Goal: Task Accomplishment & Management: Manage account settings

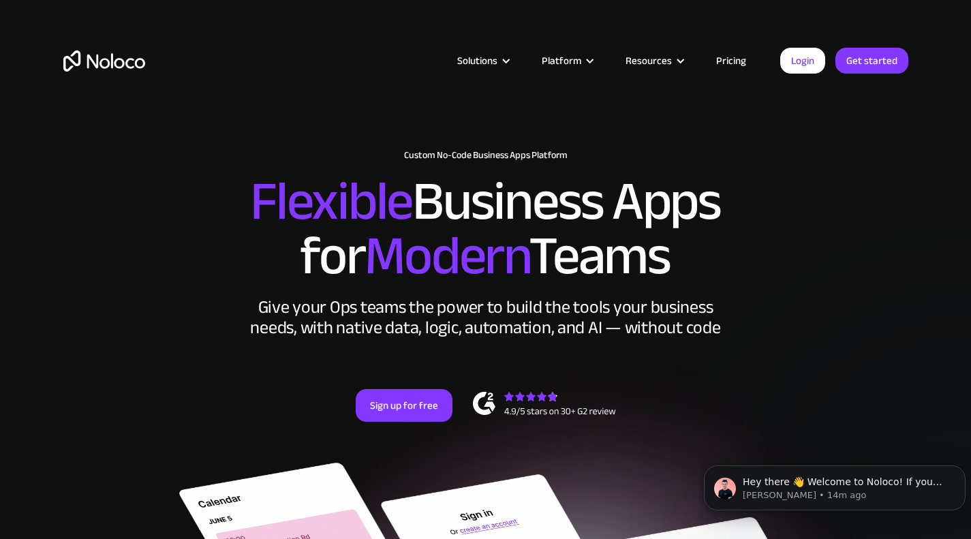
click at [775, 18] on div "Solutions Use Cases Business Types Project Management Keep track of customers, …" at bounding box center [485, 64] width 971 height 128
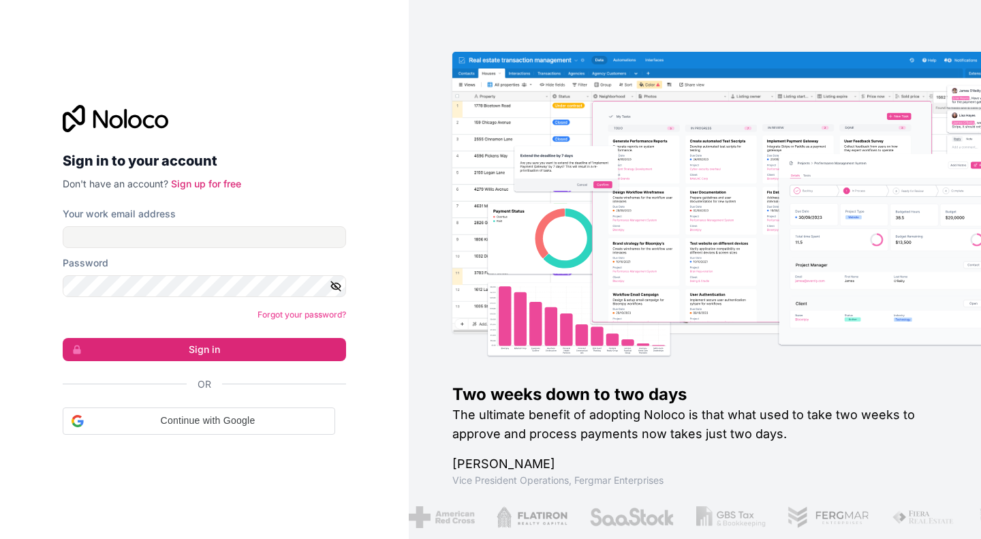
click at [214, 249] on form "Your work email address Password Forgot your password? Sign in Or Continue with…" at bounding box center [204, 321] width 283 height 228
click at [182, 232] on input "Your work email address" at bounding box center [204, 237] width 283 height 22
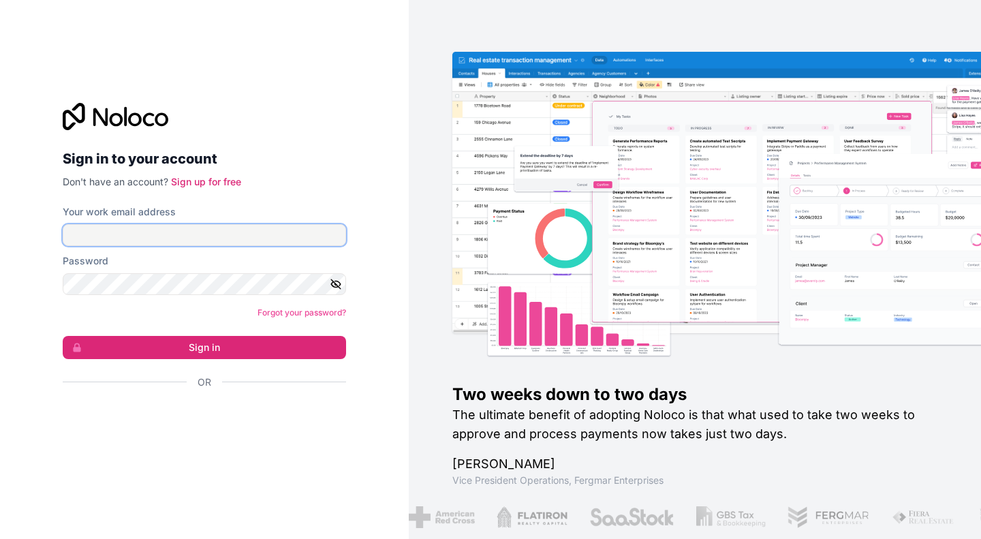
type input "[PERSON_NAME][EMAIL_ADDRESS][DOMAIN_NAME]"
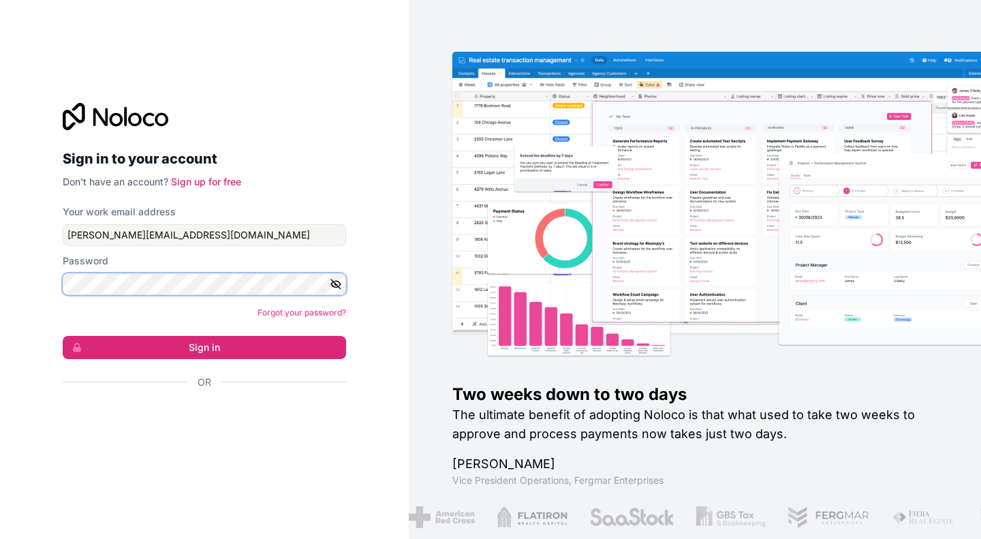
click at [63, 336] on button "Sign in" at bounding box center [204, 347] width 283 height 23
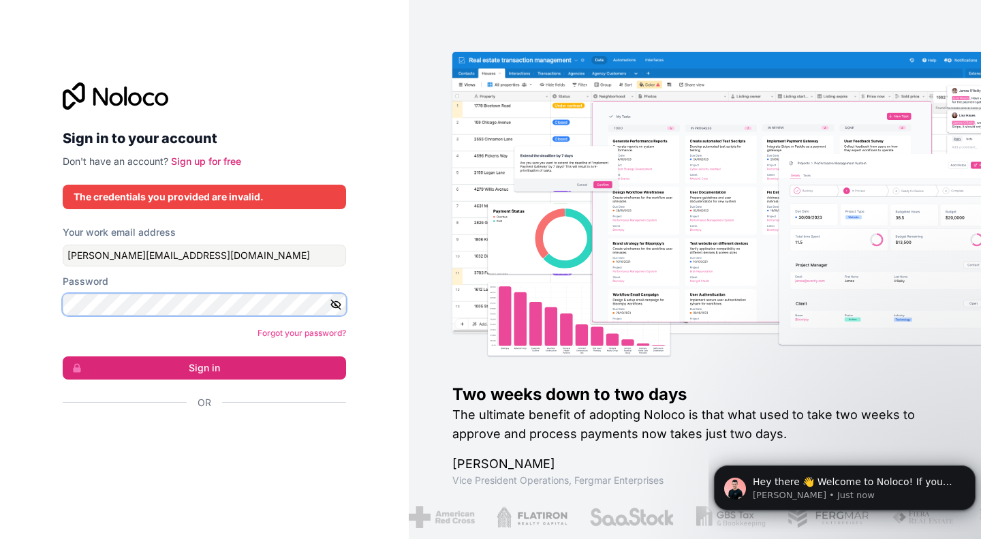
click at [39, 288] on div "Sign in to your account Don't have an account? Sign up for free The credentials…" at bounding box center [204, 269] width 409 height 539
click at [267, 328] on link "Forgot your password?" at bounding box center [302, 333] width 89 height 10
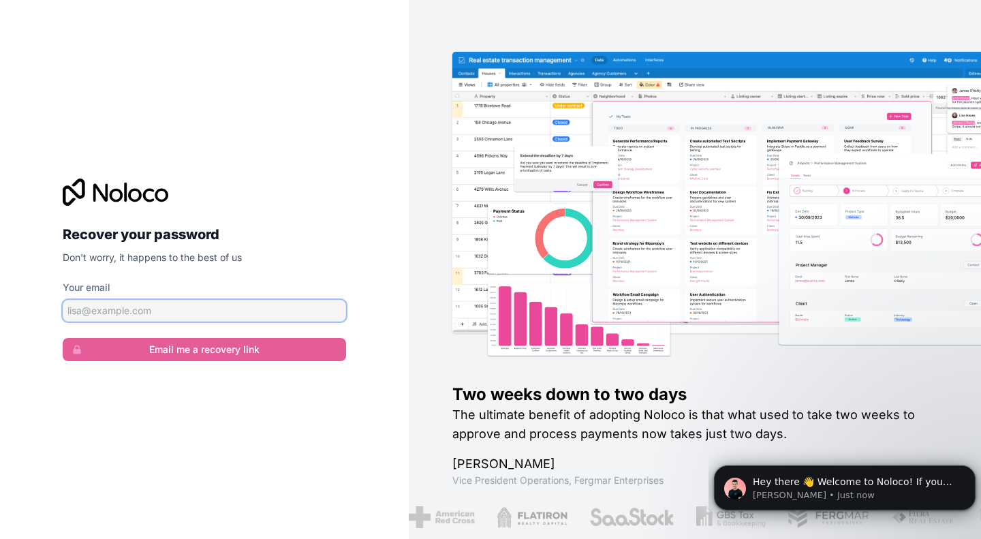
click at [196, 315] on input "Your email" at bounding box center [204, 311] width 283 height 22
type input "[PERSON_NAME][EMAIL_ADDRESS][DOMAIN_NAME]"
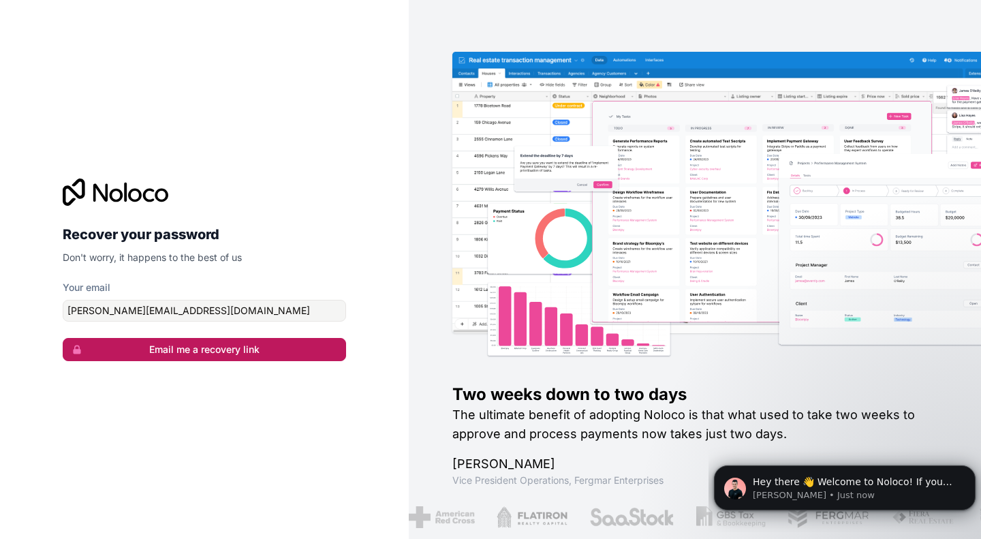
click at [185, 358] on button "Email me a recovery link" at bounding box center [204, 349] width 283 height 23
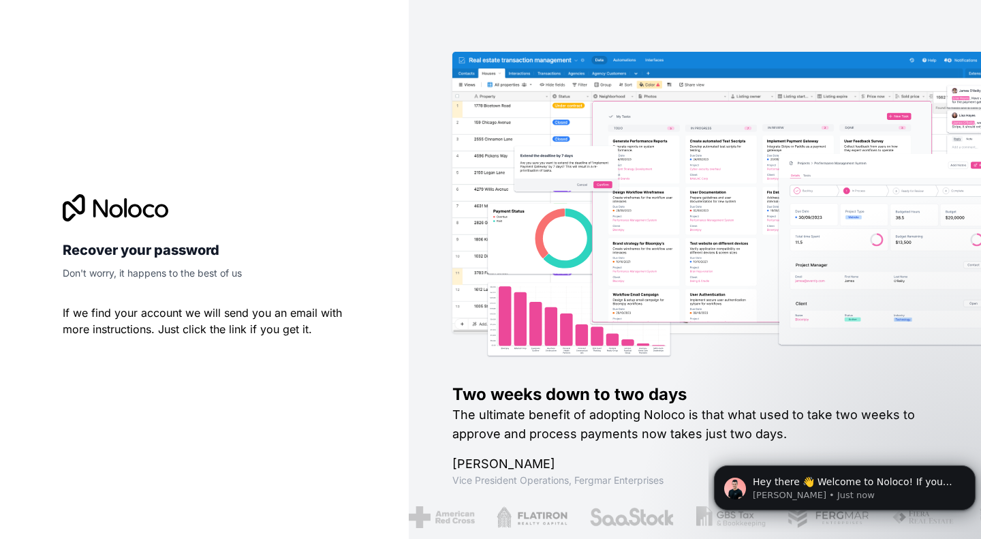
click at [190, 351] on div "Recover your password Don't worry, it happens to the best of us If we find your…" at bounding box center [204, 269] width 305 height 195
click at [922, 360] on img at bounding box center [760, 220] width 572 height 283
